Goal: Find specific fact

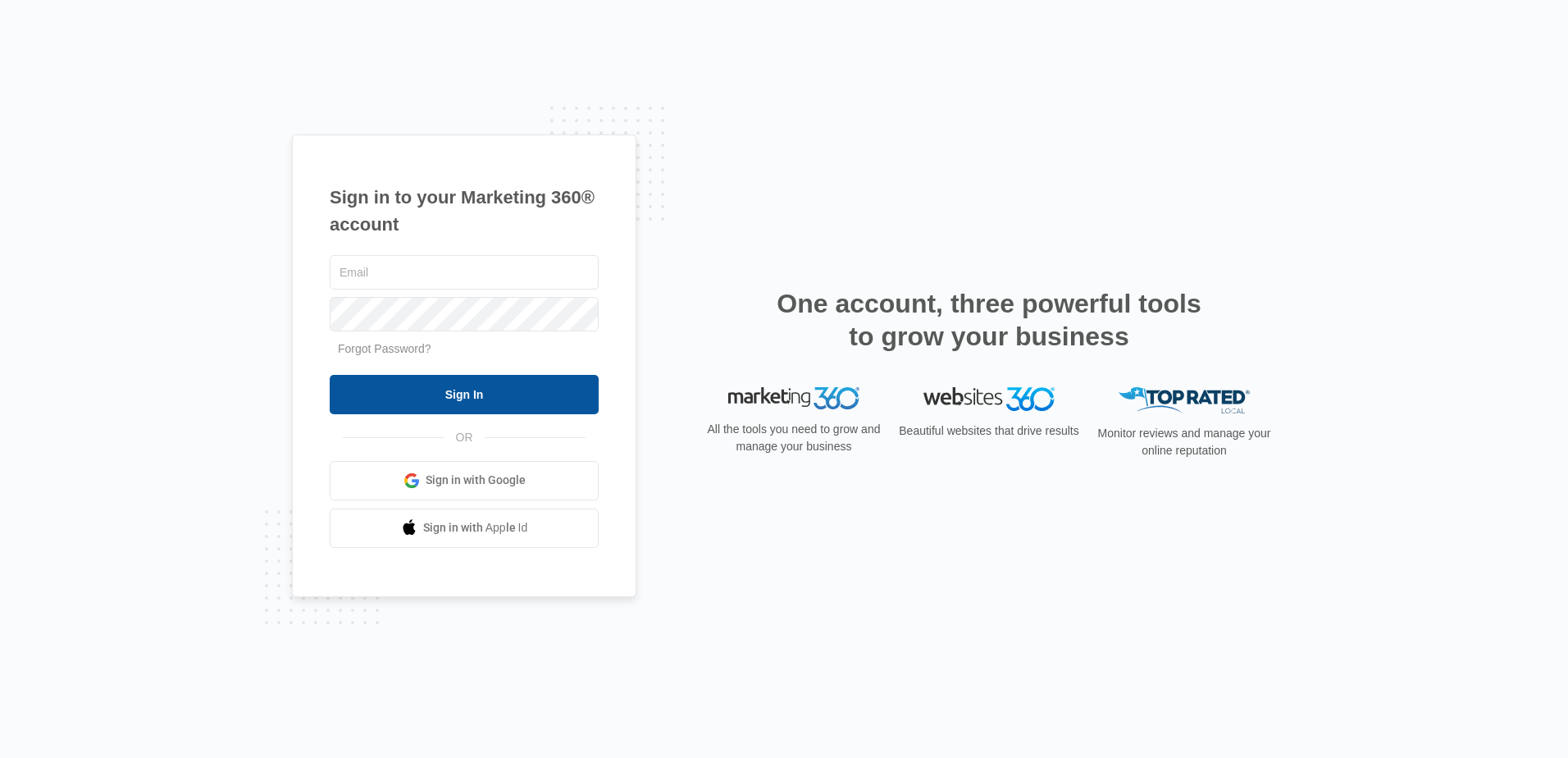
type input "[EMAIL_ADDRESS][DOMAIN_NAME]"
click at [516, 400] on input "Sign In" at bounding box center [464, 395] width 269 height 39
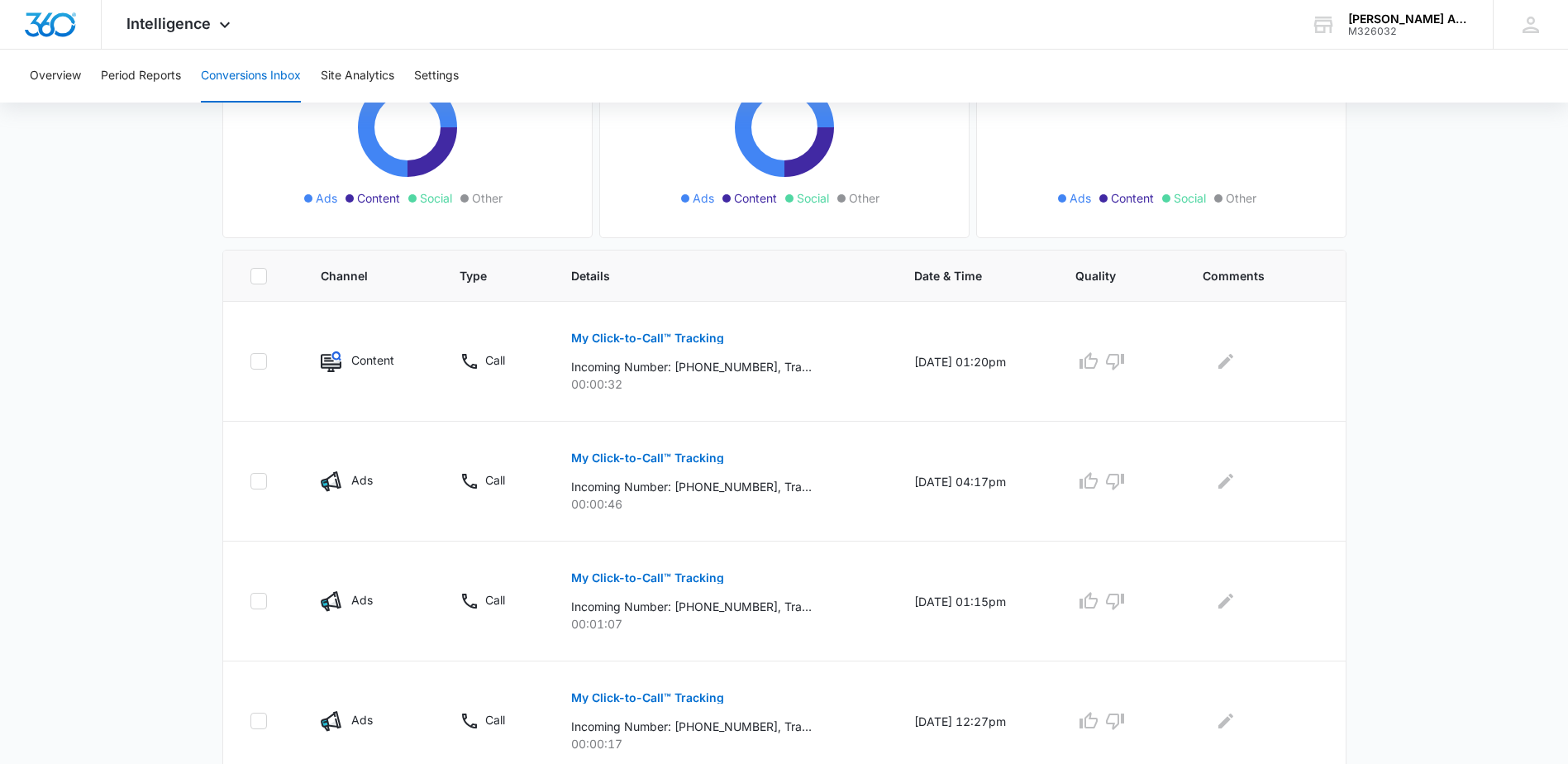
scroll to position [248, 0]
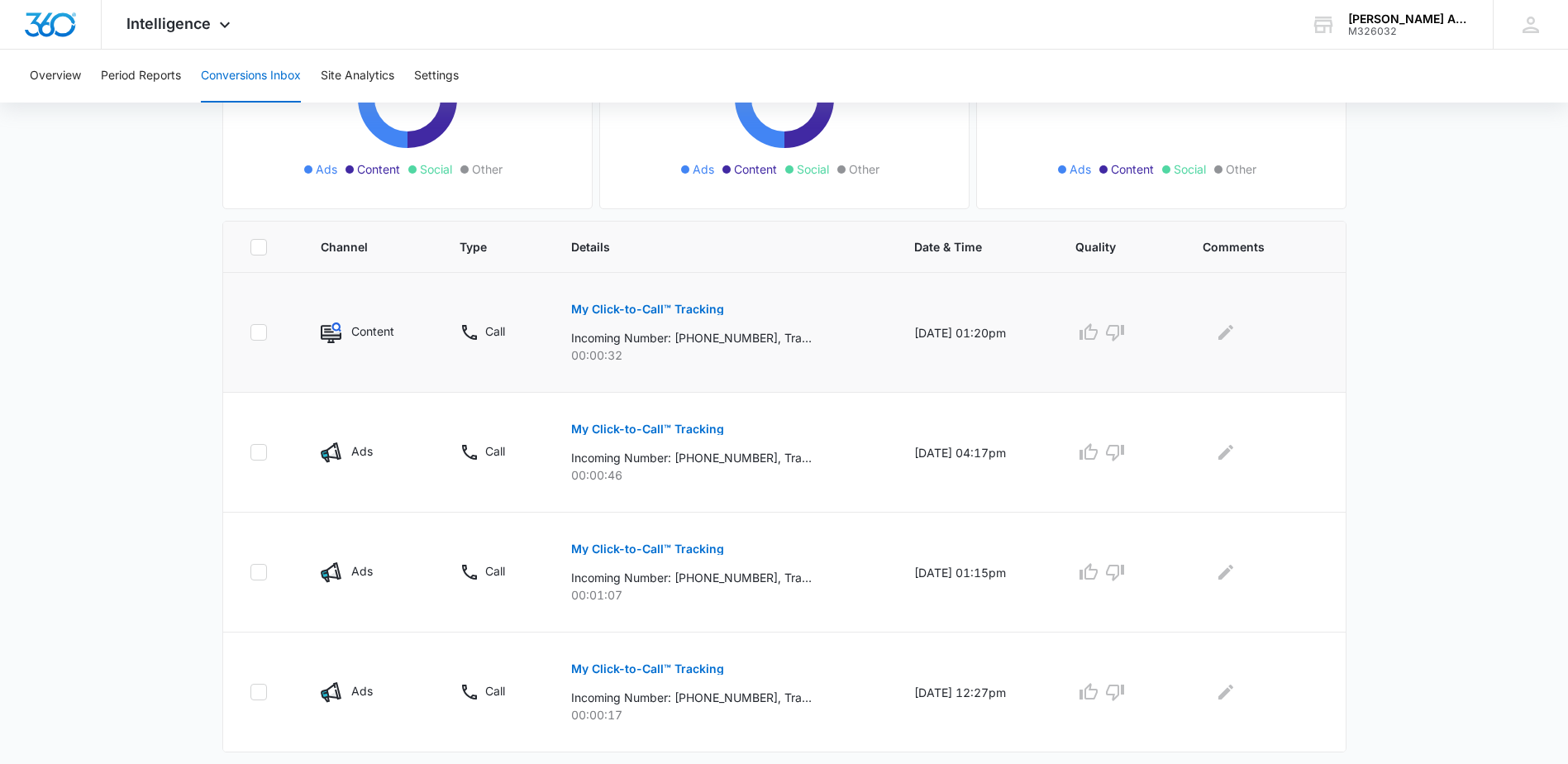
click at [687, 310] on p "My Click-to-Call™ Tracking" at bounding box center [647, 310] width 153 height 12
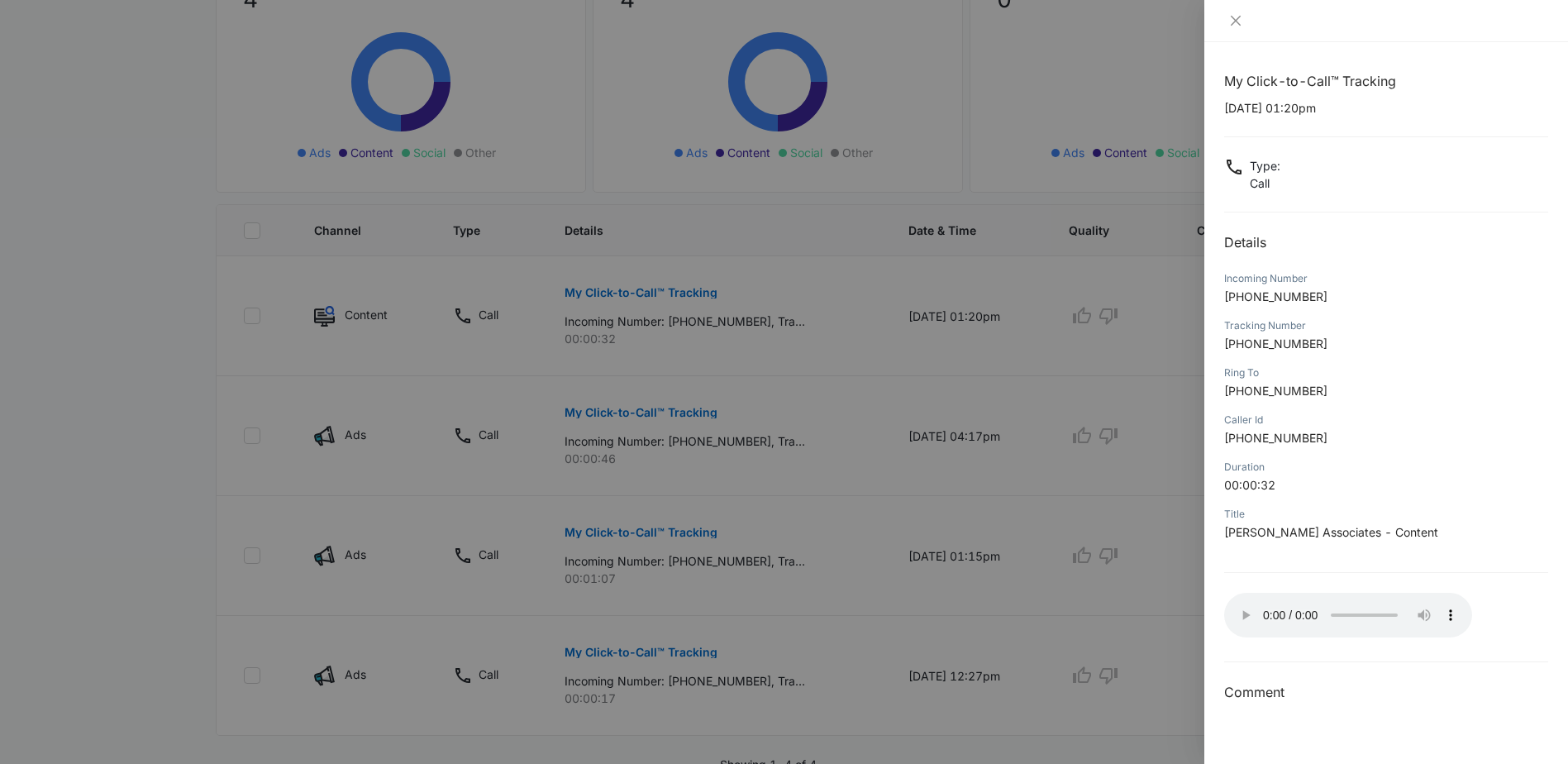
scroll to position [170, 0]
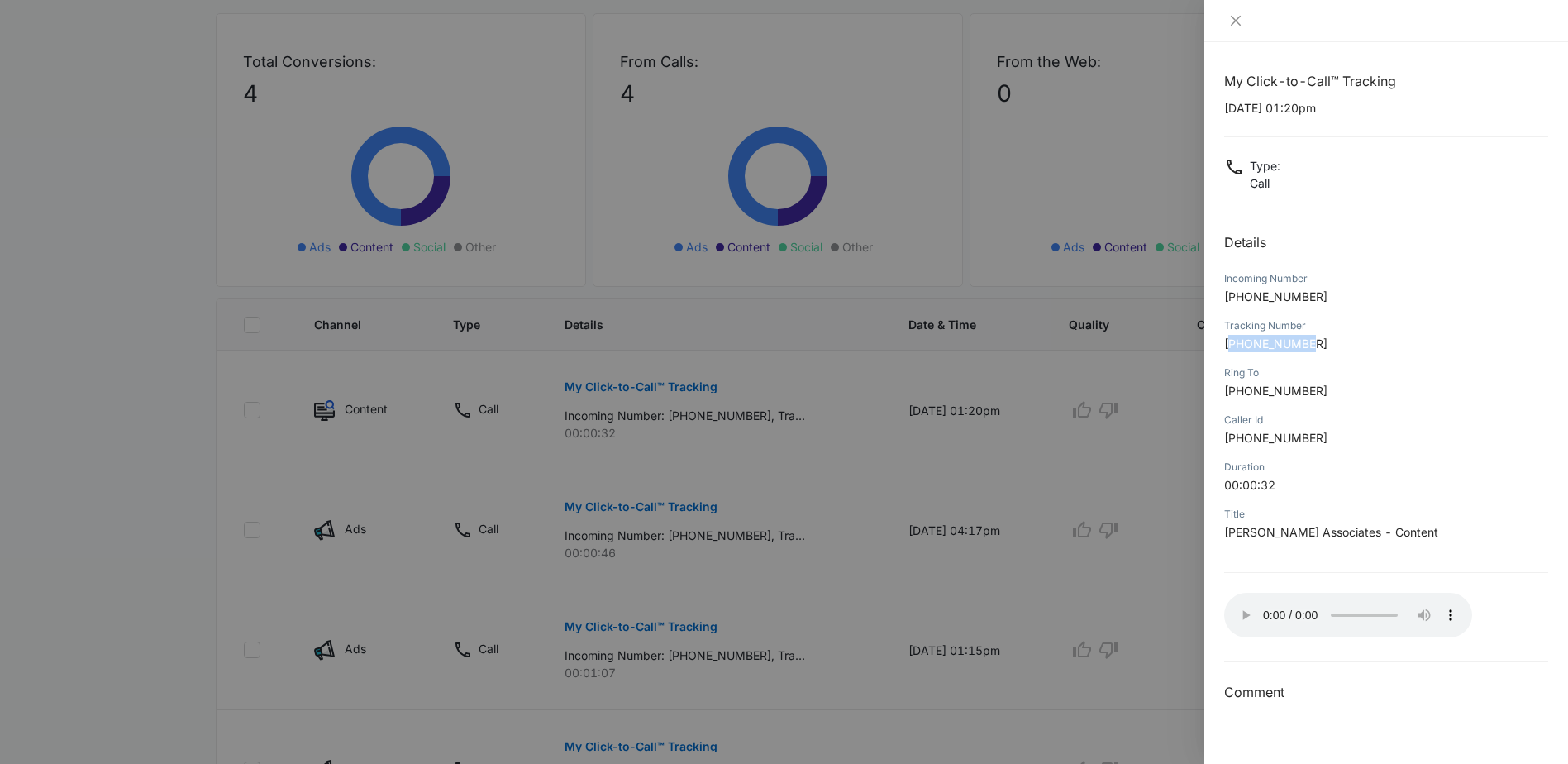
drag, startPoint x: 1234, startPoint y: 344, endPoint x: 1312, endPoint y: 349, distance: 78.2
click at [1312, 349] on span "[PHONE_NUMBER]" at bounding box center [1275, 343] width 103 height 14
drag, startPoint x: 1312, startPoint y: 349, endPoint x: 1300, endPoint y: 344, distance: 13.0
copy span "18602498016"
